Goal: Transaction & Acquisition: Purchase product/service

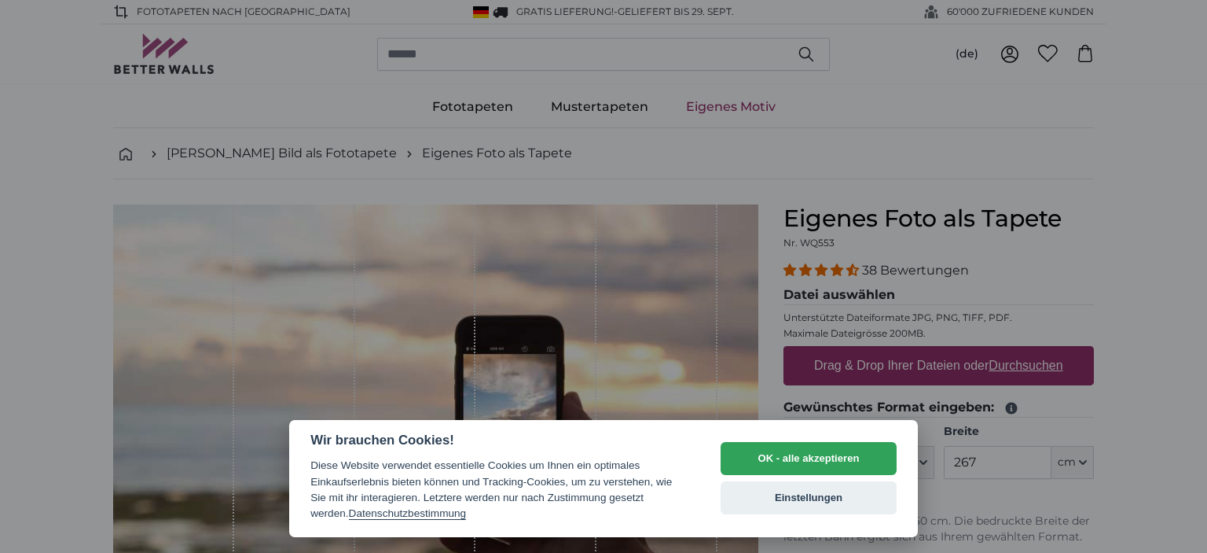
click at [545, 306] on div at bounding box center [603, 276] width 1207 height 553
click at [1142, 258] on div at bounding box center [603, 276] width 1207 height 553
click at [866, 457] on button "OK - alle akzeptieren" at bounding box center [809, 458] width 176 height 33
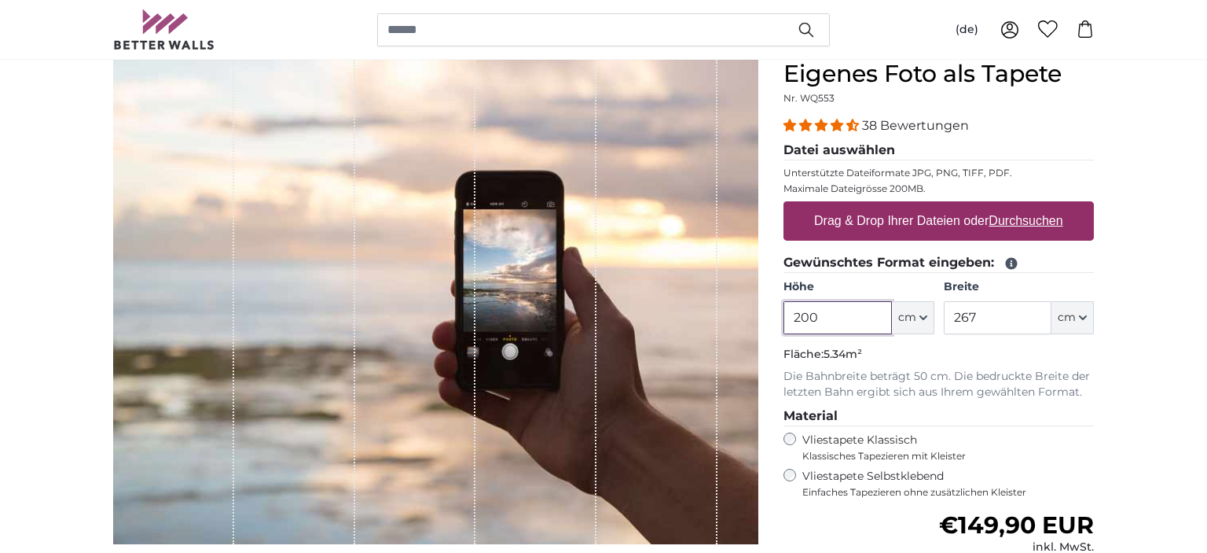
scroll to position [166, 0]
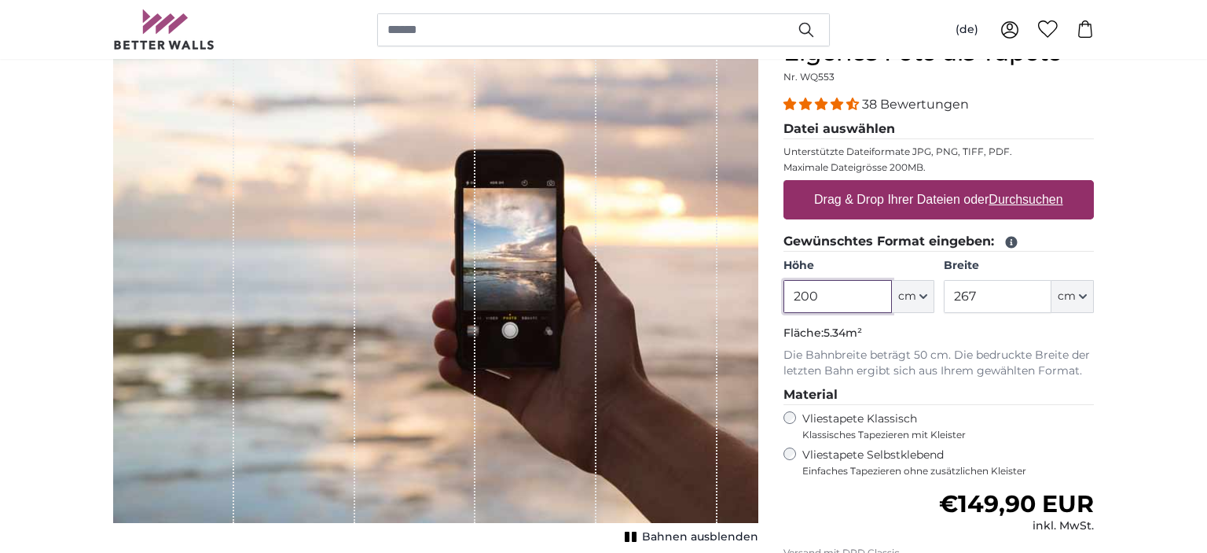
drag, startPoint x: 824, startPoint y: 297, endPoint x: 728, endPoint y: 291, distance: 96.1
click at [784, 291] on input "200" at bounding box center [838, 296] width 108 height 33
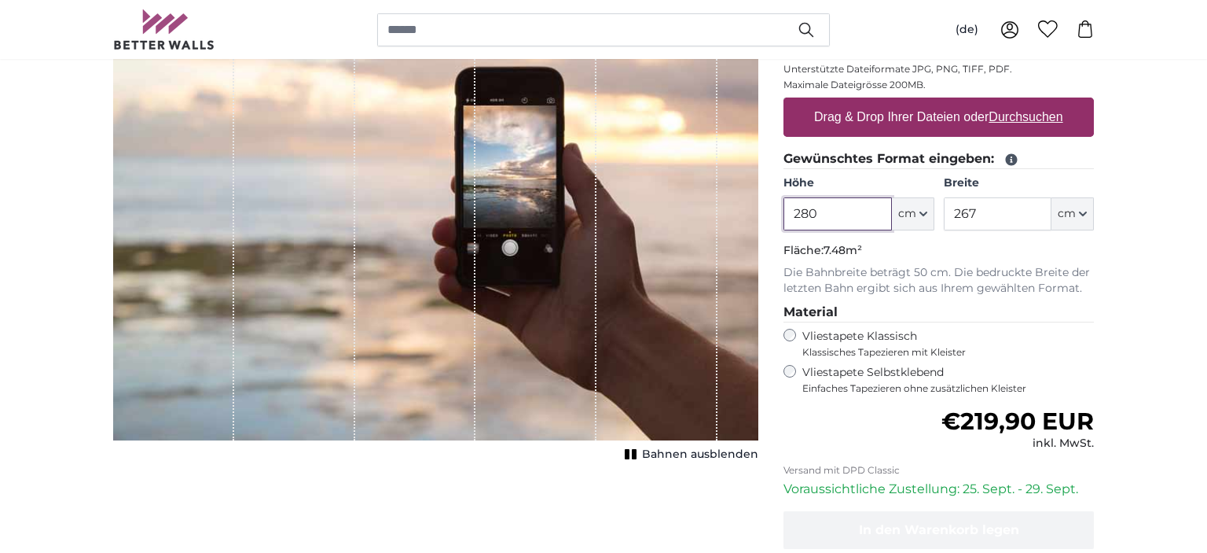
scroll to position [166, 0]
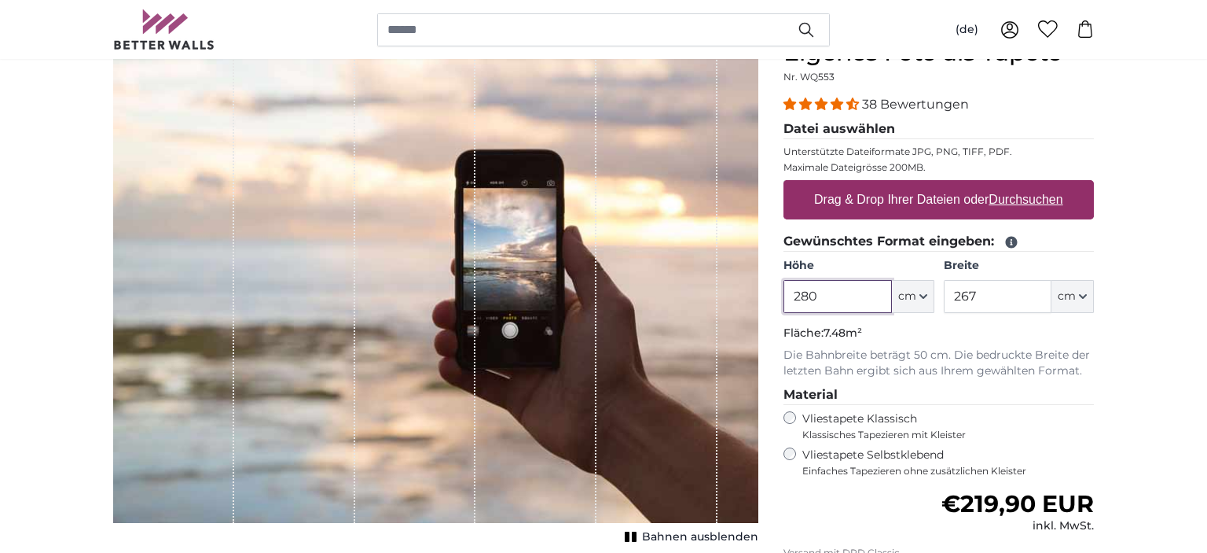
type input "280"
drag, startPoint x: 986, startPoint y: 296, endPoint x: 925, endPoint y: 292, distance: 61.4
click at [944, 292] on input "267" at bounding box center [998, 296] width 108 height 33
type input "1000"
click at [811, 203] on label "Drag & Drop Ihrer Dateien oder Durchsuchen" at bounding box center [939, 199] width 262 height 31
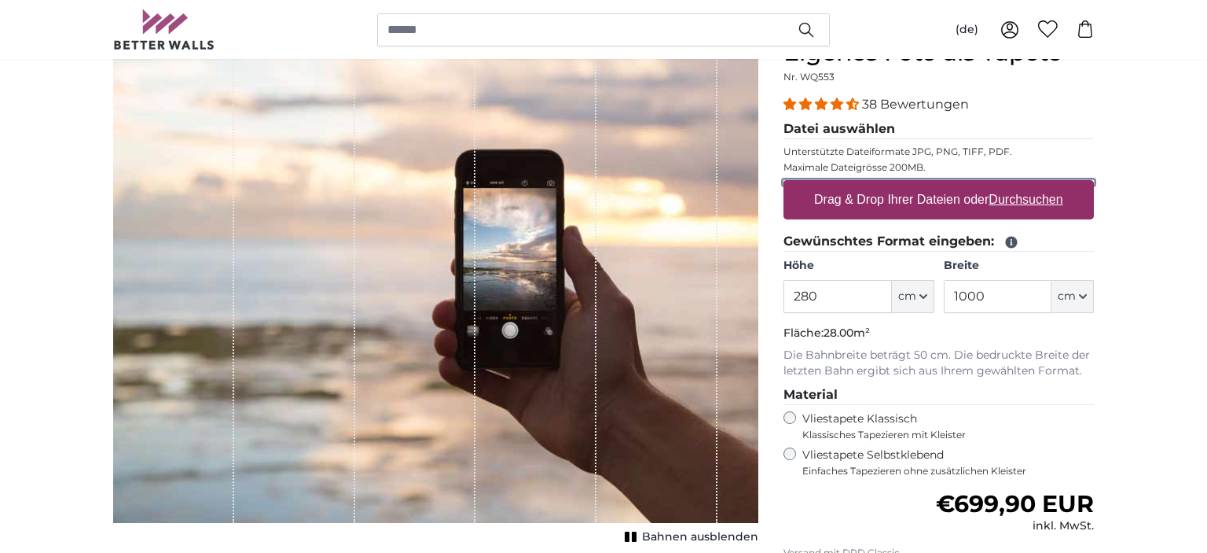
click at [811, 185] on input "Drag & Drop Ihrer Dateien oder Durchsuchen" at bounding box center [939, 182] width 310 height 5
type input "**********"
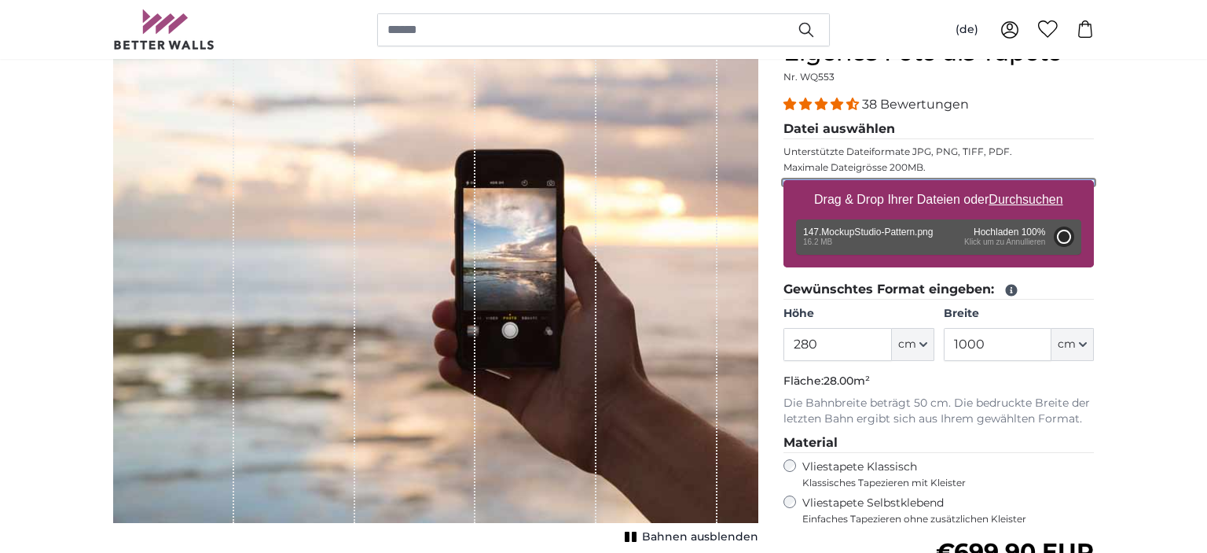
type input "200"
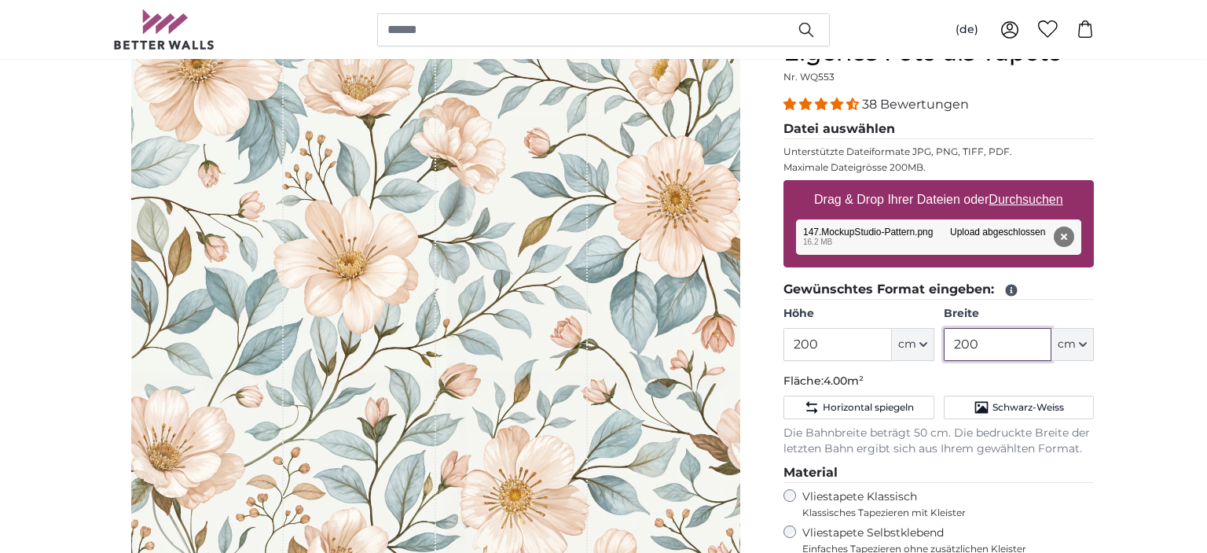
drag, startPoint x: 984, startPoint y: 344, endPoint x: 944, endPoint y: 335, distance: 41.2
click at [944, 335] on input "200" at bounding box center [998, 344] width 108 height 33
click at [924, 342] on icon "button" at bounding box center [924, 344] width 8 height 8
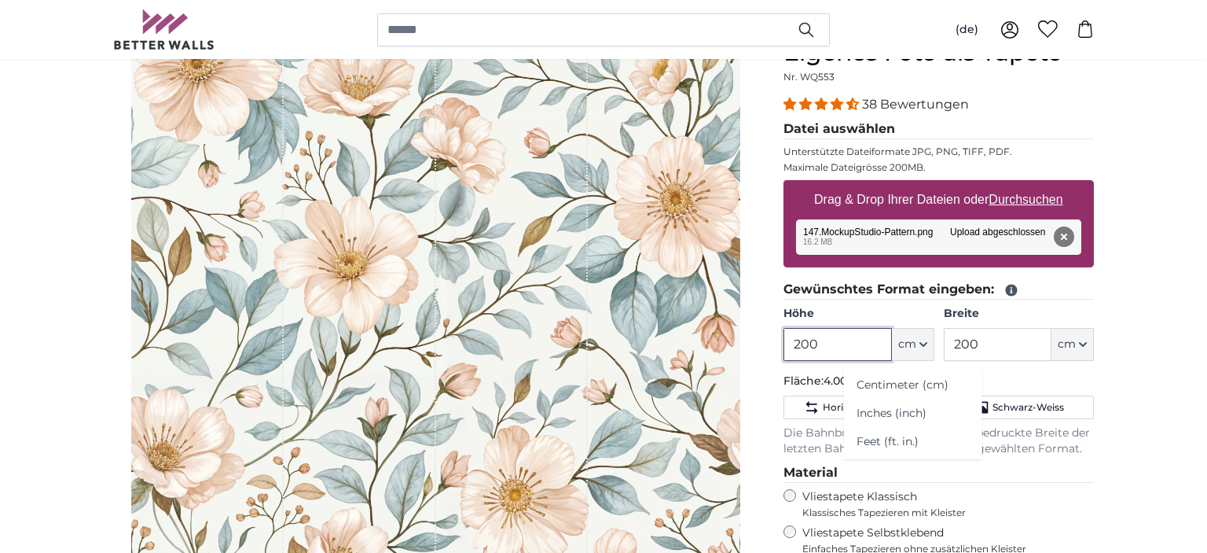
click at [825, 347] on input "200" at bounding box center [838, 344] width 108 height 33
drag, startPoint x: 825, startPoint y: 343, endPoint x: 786, endPoint y: 353, distance: 40.6
click at [786, 353] on input "200" at bounding box center [838, 344] width 108 height 33
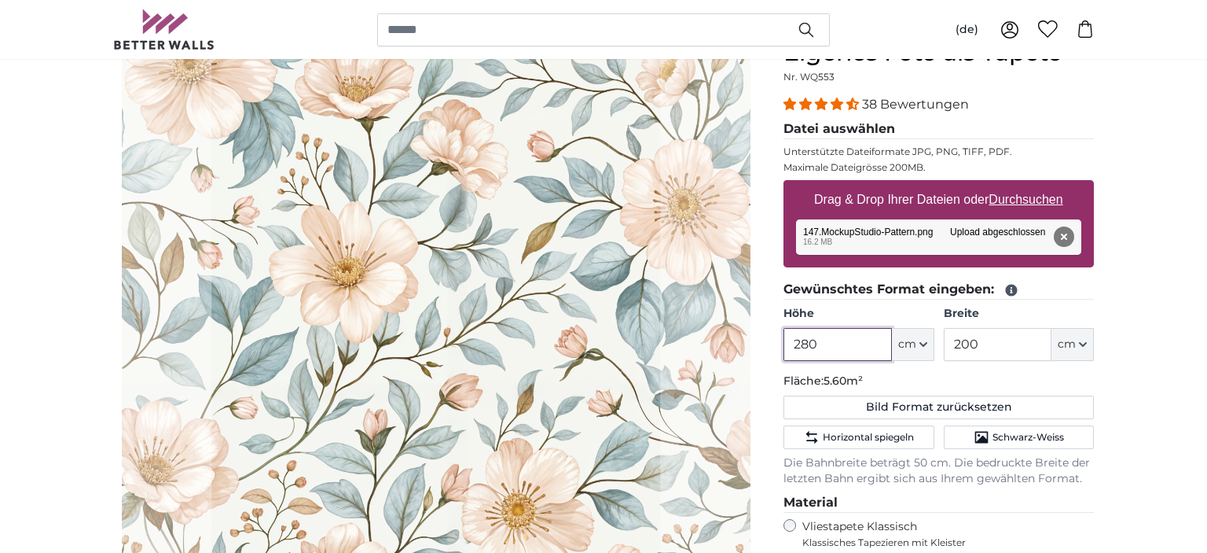
type input "280"
drag, startPoint x: 992, startPoint y: 347, endPoint x: 879, endPoint y: 335, distance: 113.9
click at [944, 335] on input "200" at bounding box center [998, 344] width 108 height 33
type input "50"
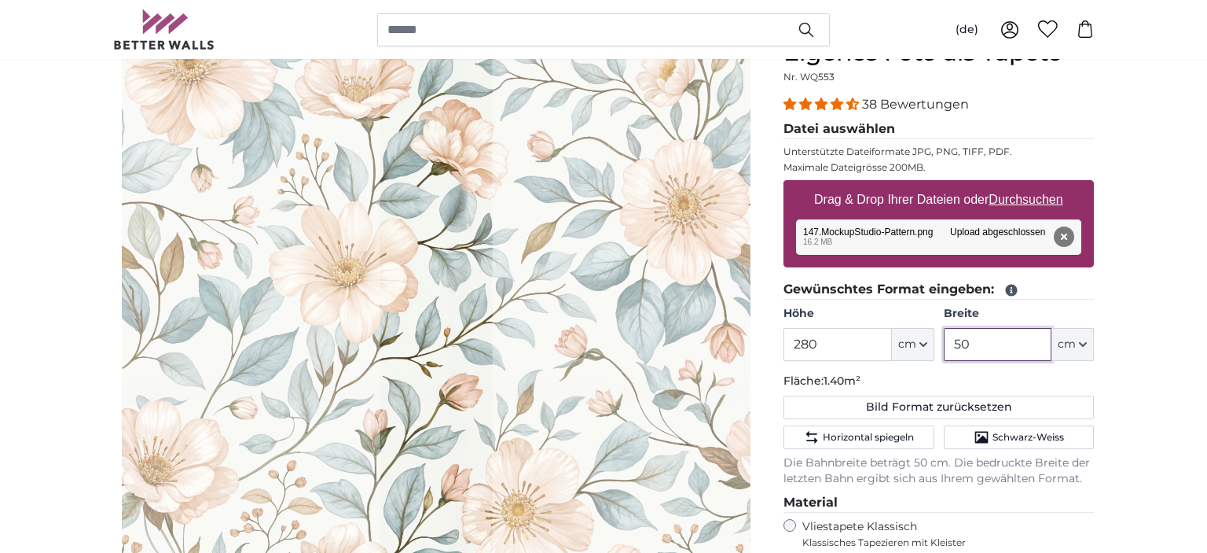
click at [559, 220] on img at bounding box center [436, 353] width 629 height 629
click at [468, 130] on cropper-handle at bounding box center [436, 353] width 112 height 629
click at [651, 334] on img at bounding box center [436, 353] width 629 height 629
type input "50"
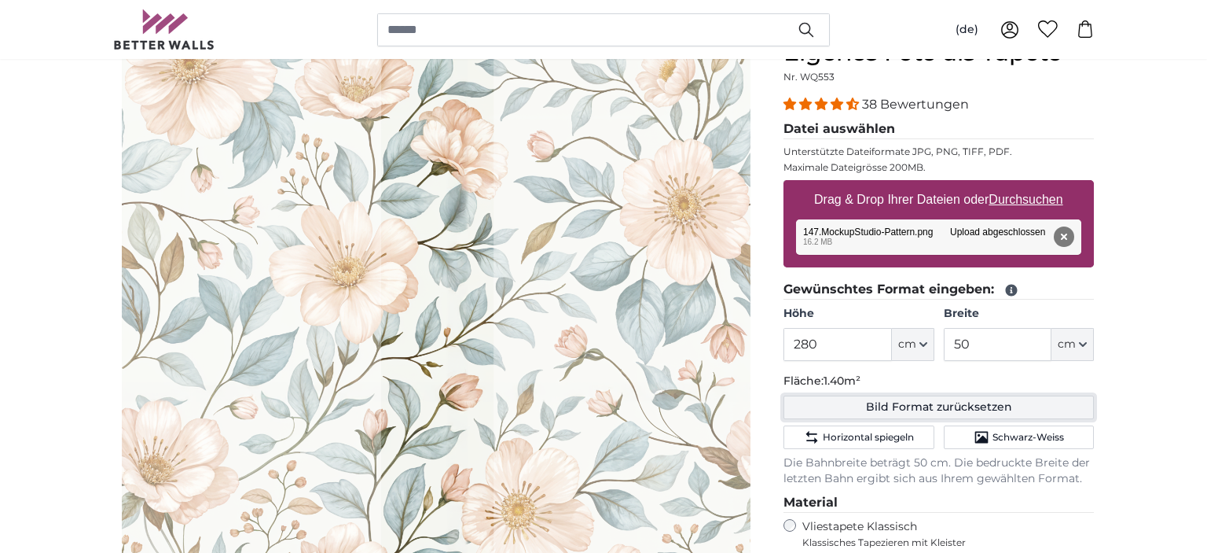
click at [940, 406] on button "Bild Format zurücksetzen" at bounding box center [939, 407] width 310 height 24
type input "200"
